Goal: Information Seeking & Learning: Learn about a topic

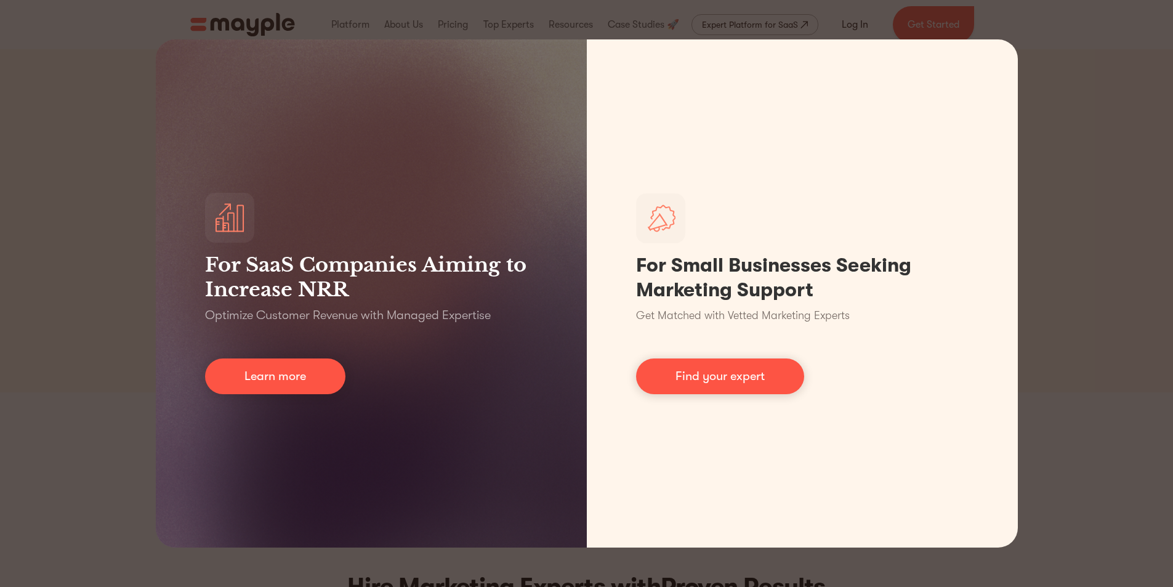
click at [1150, 241] on div "For SaaS Companies Aiming to Increase NRR Optimize Customer Revenue with Manage…" at bounding box center [586, 293] width 1173 height 587
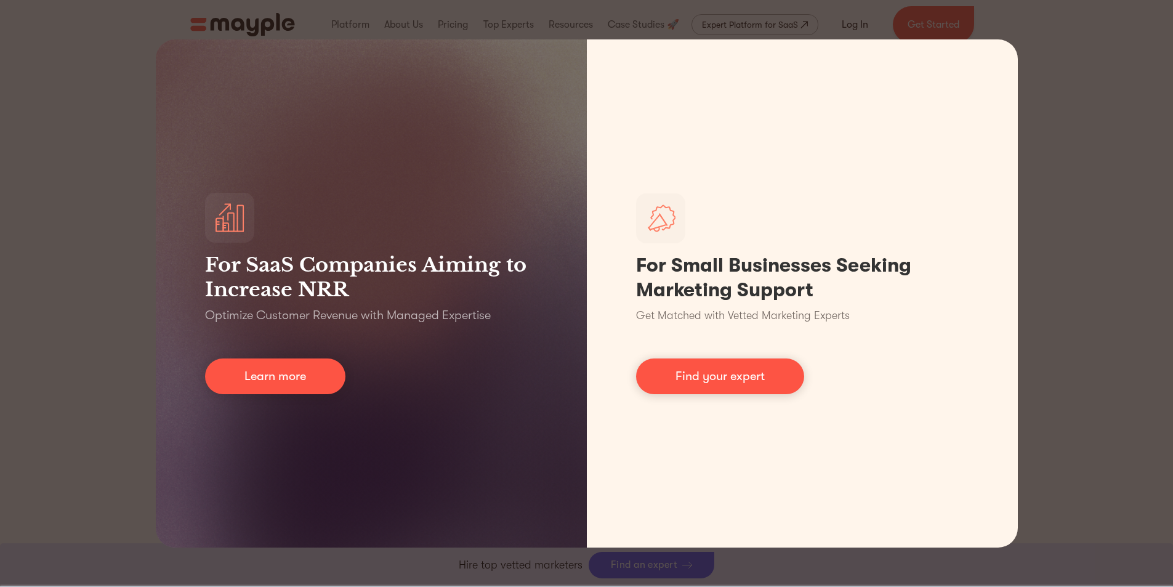
scroll to position [1109, 0]
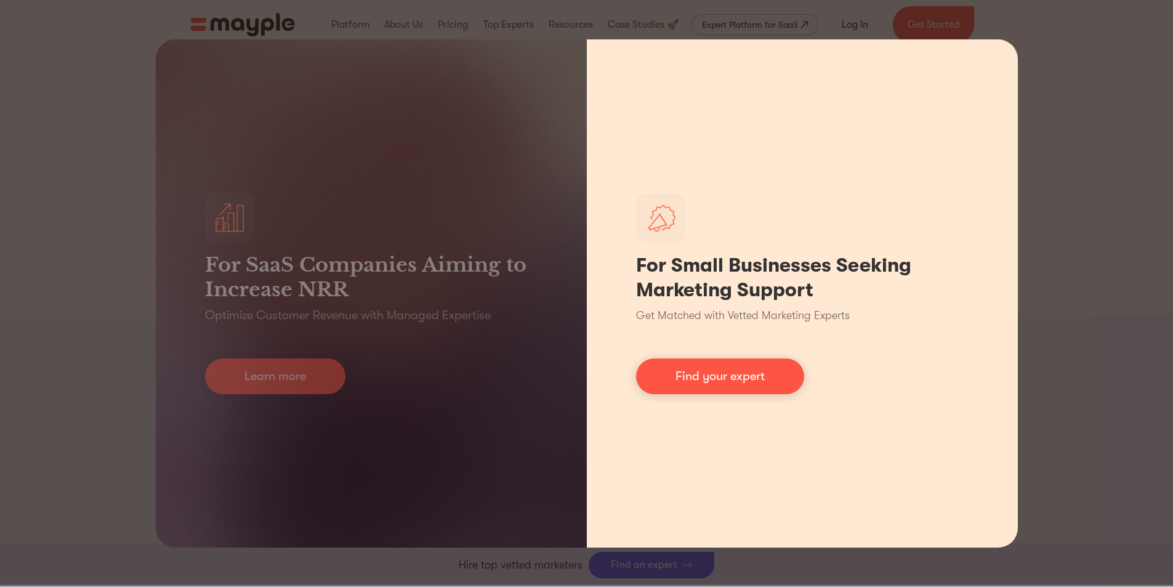
click at [1000, 55] on div "For Small Businesses Seeking Marketing Support Get Matched with Vetted Marketin…" at bounding box center [802, 293] width 431 height 508
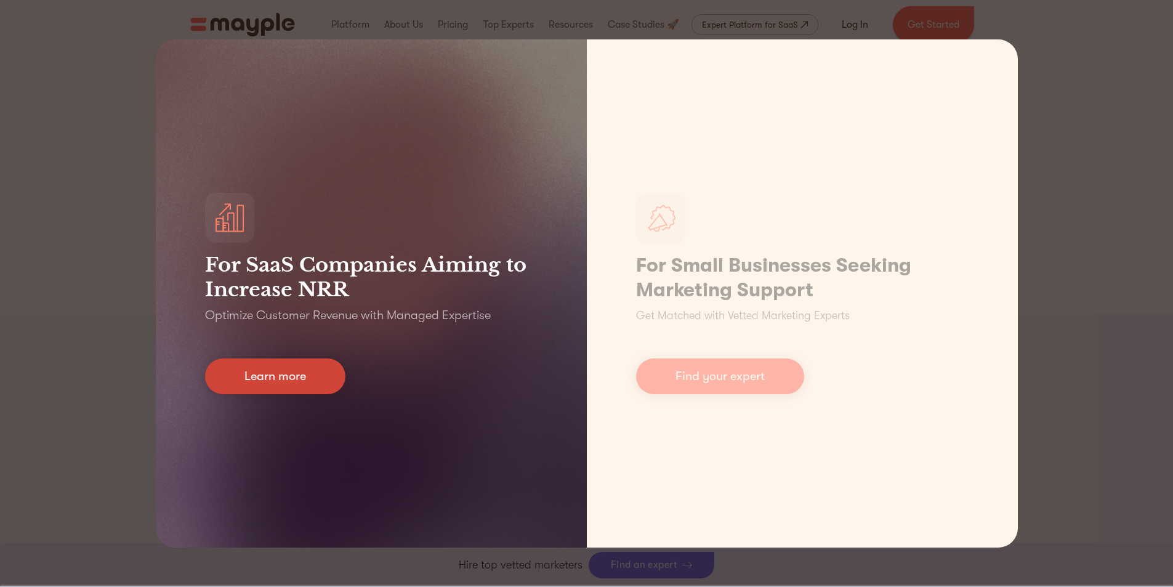
click at [302, 376] on link "Learn more" at bounding box center [275, 376] width 140 height 36
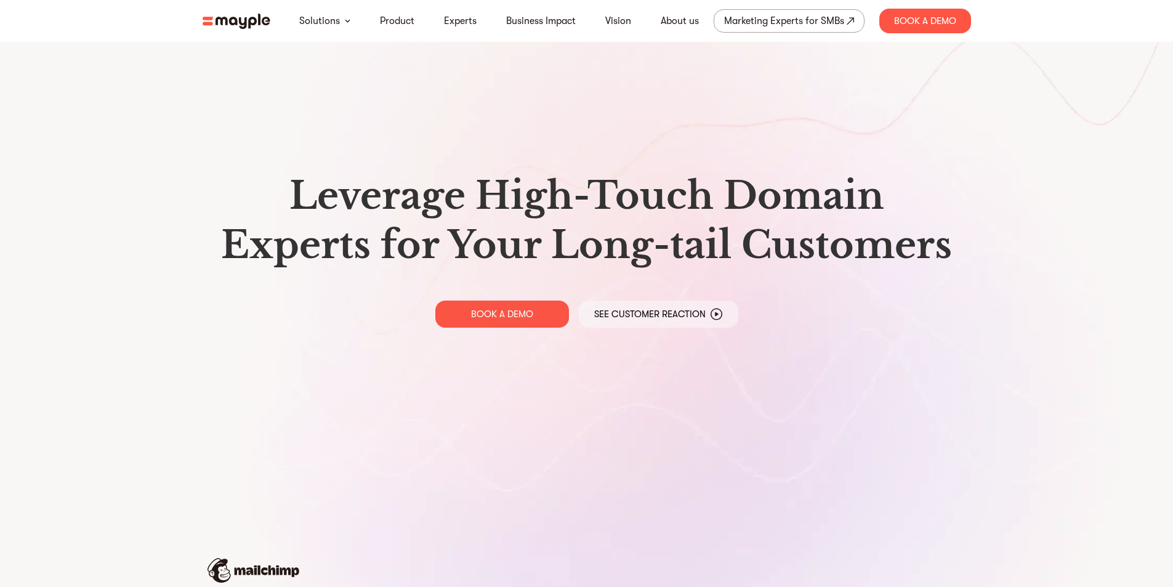
click at [243, 26] on img at bounding box center [237, 21] width 68 height 15
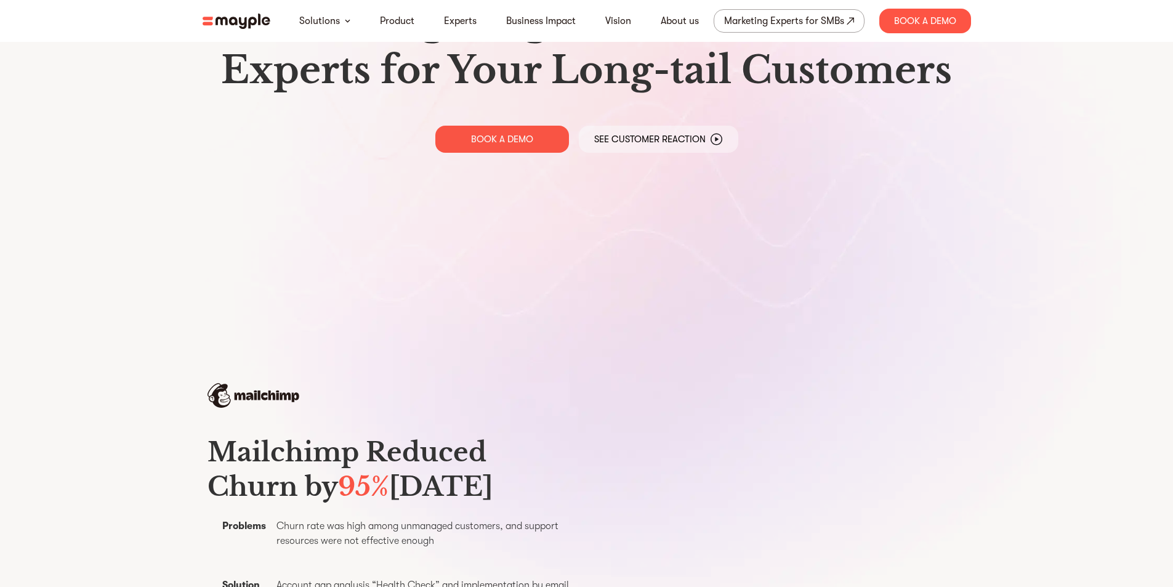
scroll to position [308, 0]
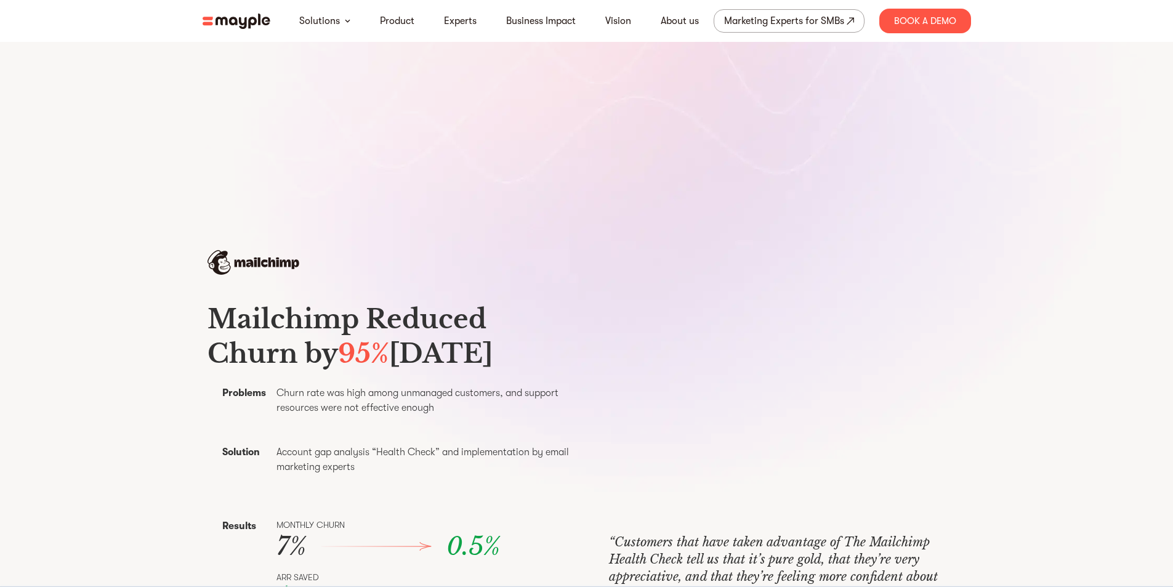
click at [250, 25] on img at bounding box center [237, 21] width 68 height 15
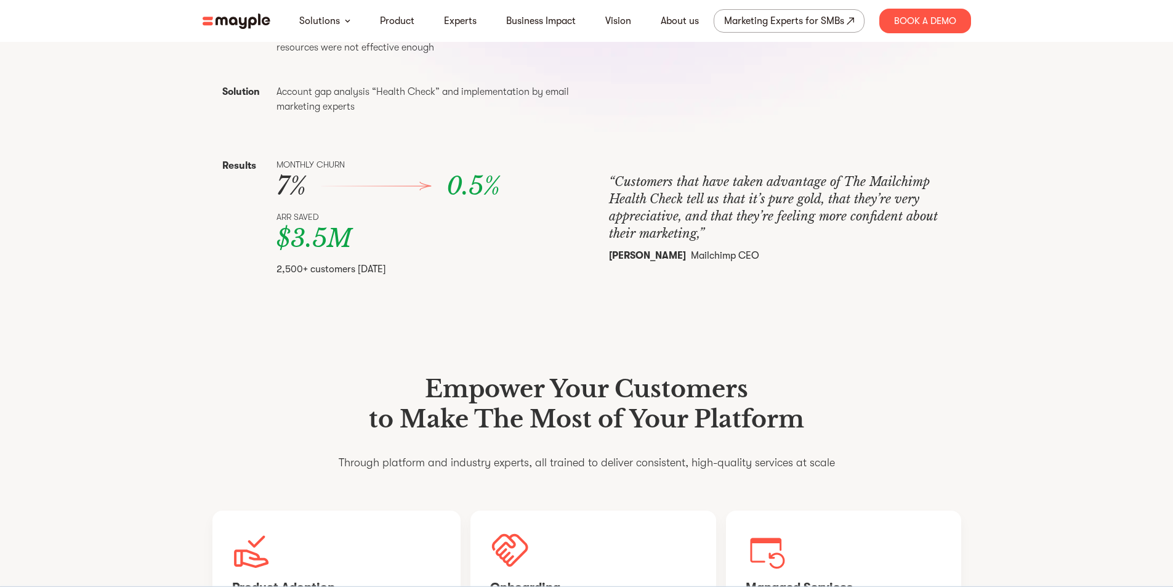
scroll to position [801, 0]
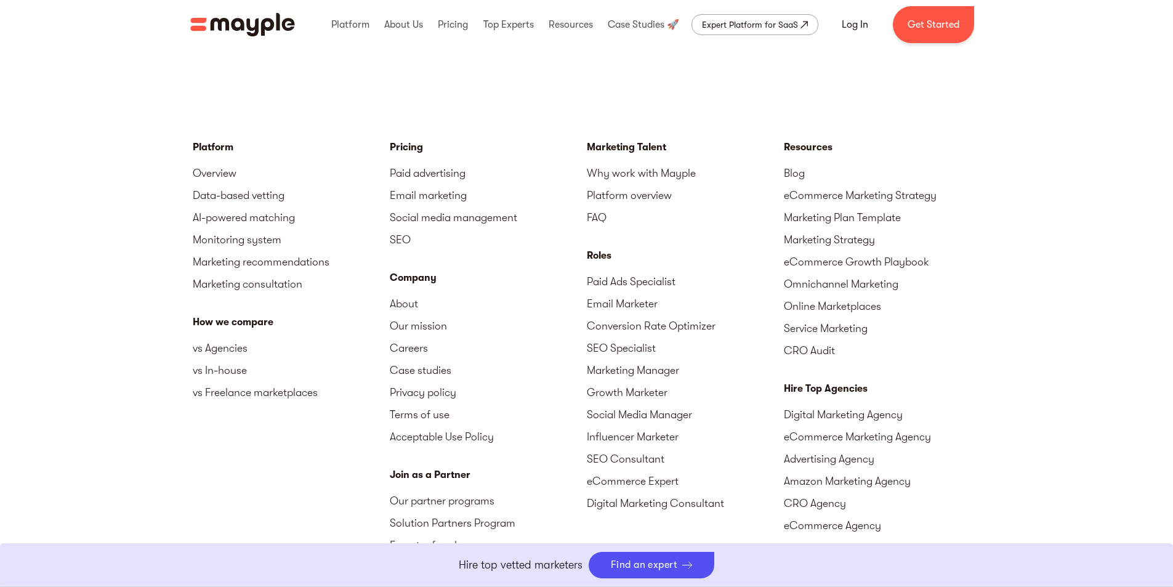
scroll to position [5562, 0]
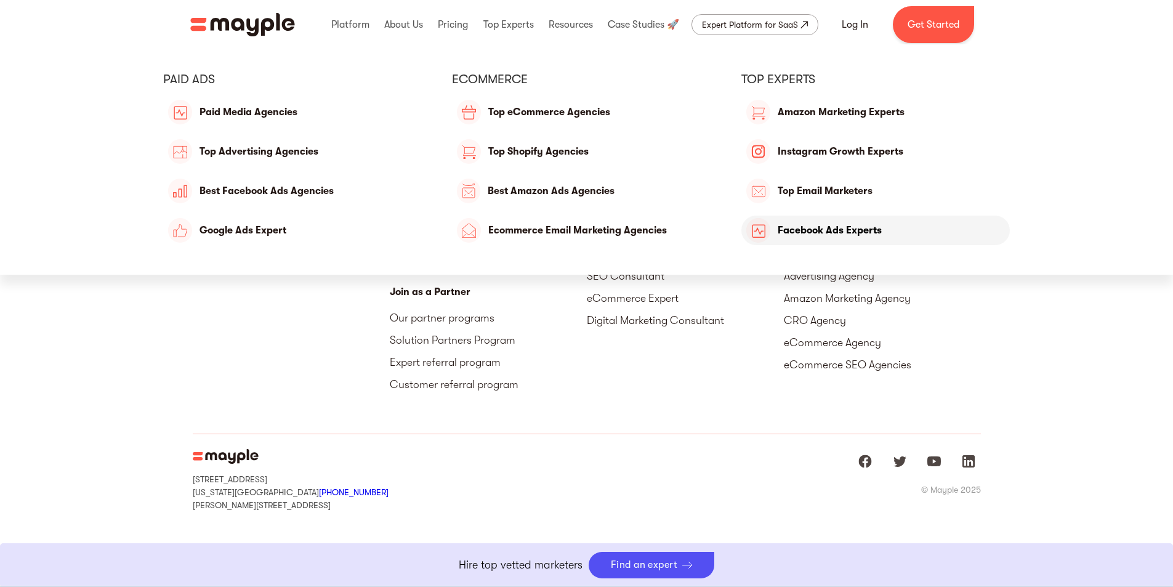
click at [782, 235] on link "Facebook Ads Experts" at bounding box center [876, 231] width 269 height 30
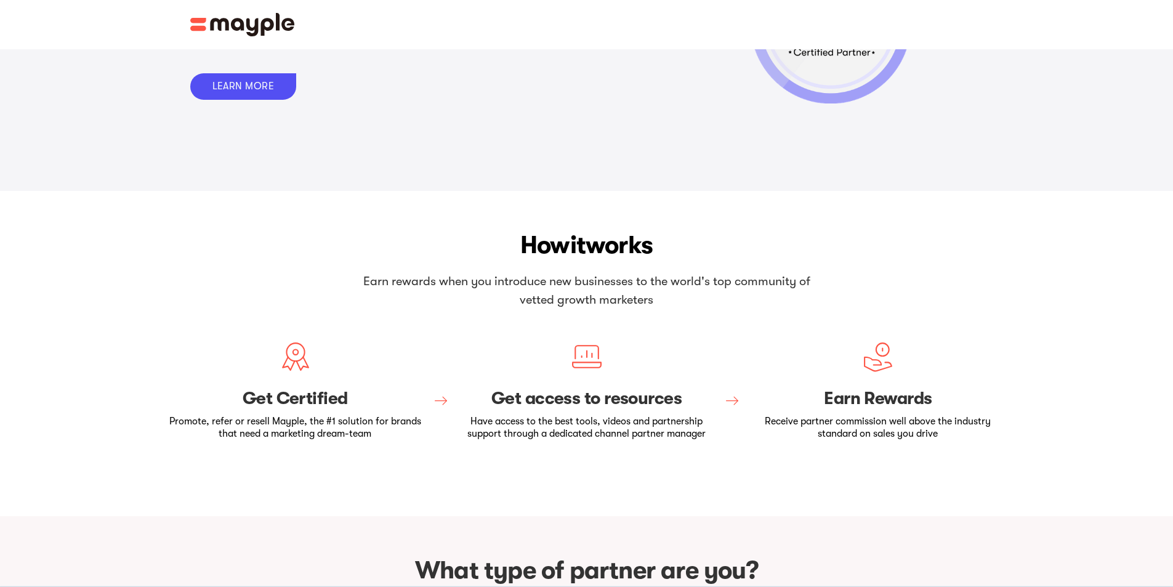
scroll to position [431, 0]
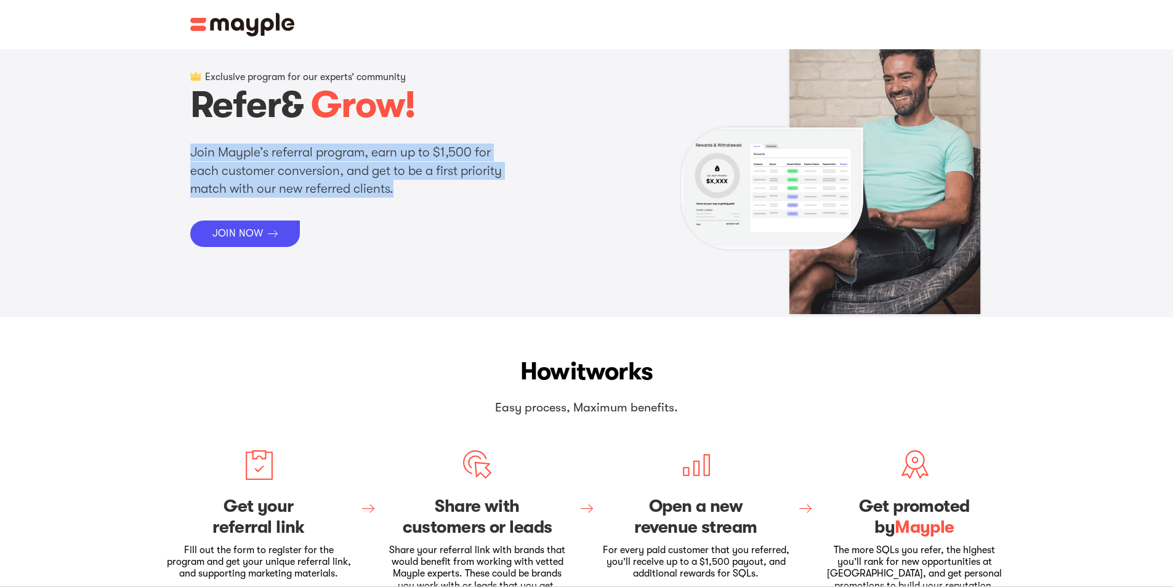
drag, startPoint x: 181, startPoint y: 149, endPoint x: 414, endPoint y: 186, distance: 235.7
click at [414, 186] on div "Exclusive program for our experts’ community Refer & Grow! Join Mayple’s referr…" at bounding box center [586, 171] width 813 height 293
click at [415, 186] on p "Join Mayple’s referral program, earn up to $1,500 for each customer conversion,…" at bounding box center [350, 170] width 320 height 54
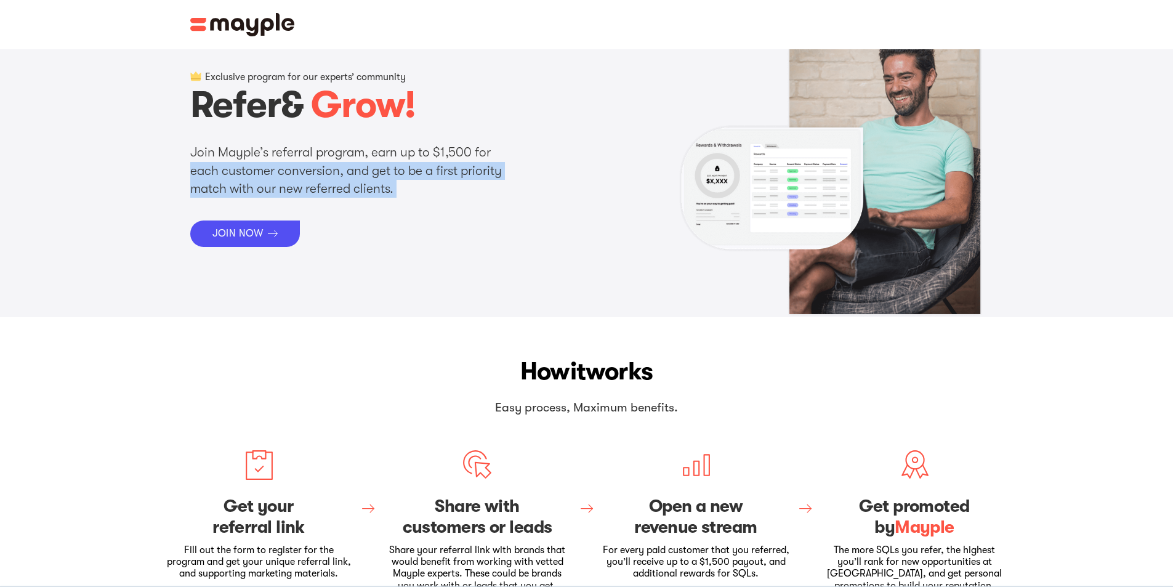
drag, startPoint x: 415, startPoint y: 186, endPoint x: 186, endPoint y: 171, distance: 229.6
click at [188, 171] on div "Exclusive program for our experts’ community Refer & Grow! Join Mayple’s referr…" at bounding box center [586, 171] width 813 height 293
click at [168, 170] on header "Exclusive program for our experts’ community Refer & Grow! Join Mayple’s referr…" at bounding box center [586, 158] width 1173 height 317
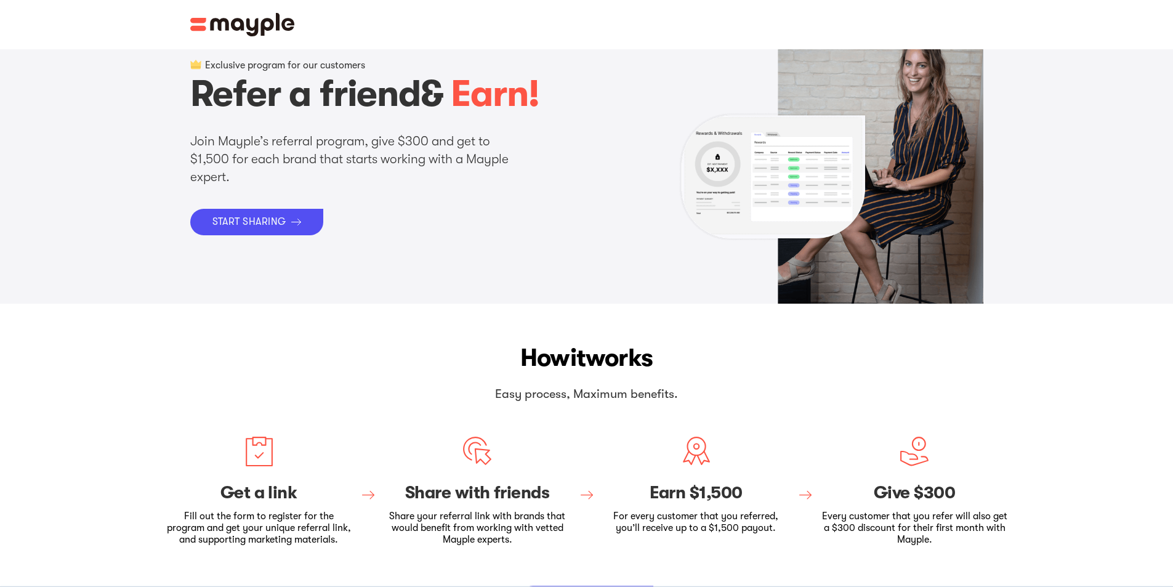
scroll to position [308, 0]
